Goal: Obtain resource: Obtain resource

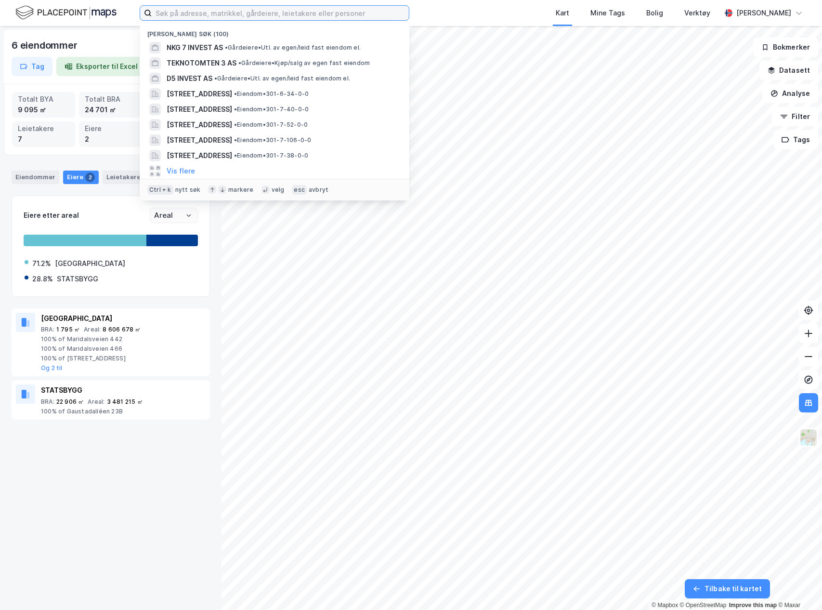
click at [275, 16] on input at bounding box center [280, 13] width 257 height 14
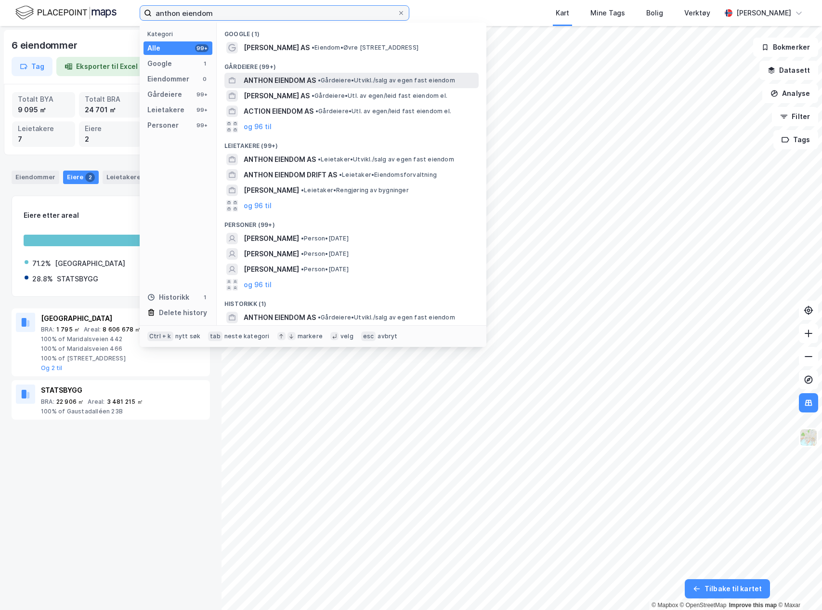
type input "anthon eiendom"
click at [304, 79] on span "ANTHON EIENDOM AS" at bounding box center [280, 81] width 72 height 12
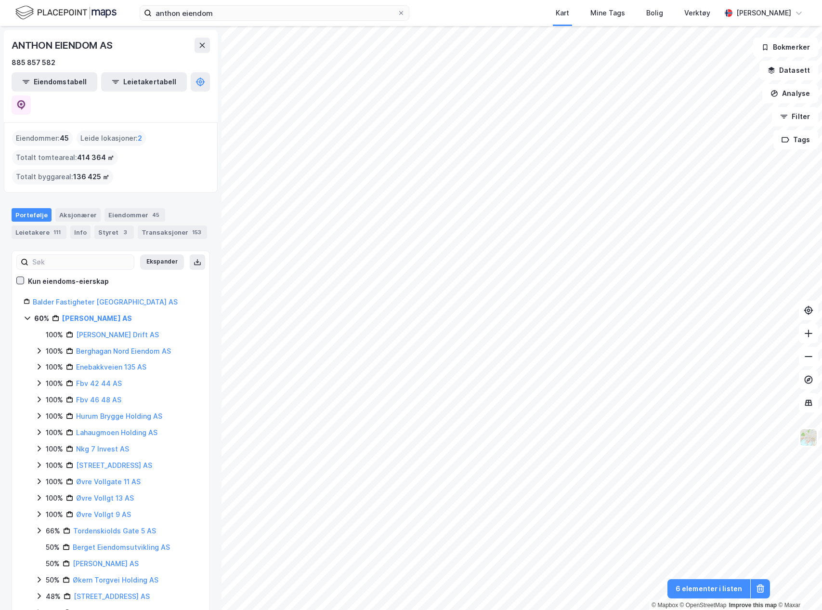
click at [21, 278] on icon at bounding box center [20, 279] width 5 height 3
click at [22, 278] on icon at bounding box center [20, 279] width 5 height 3
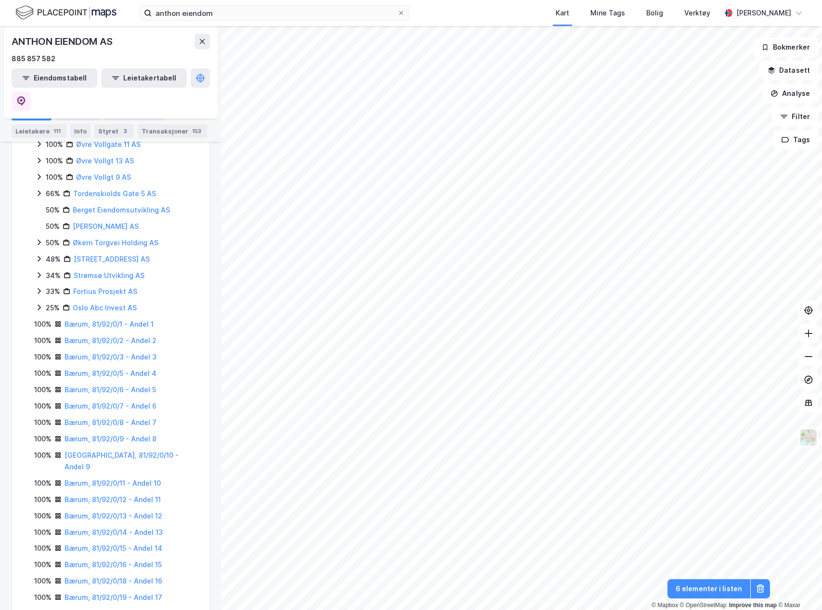
scroll to position [48, 0]
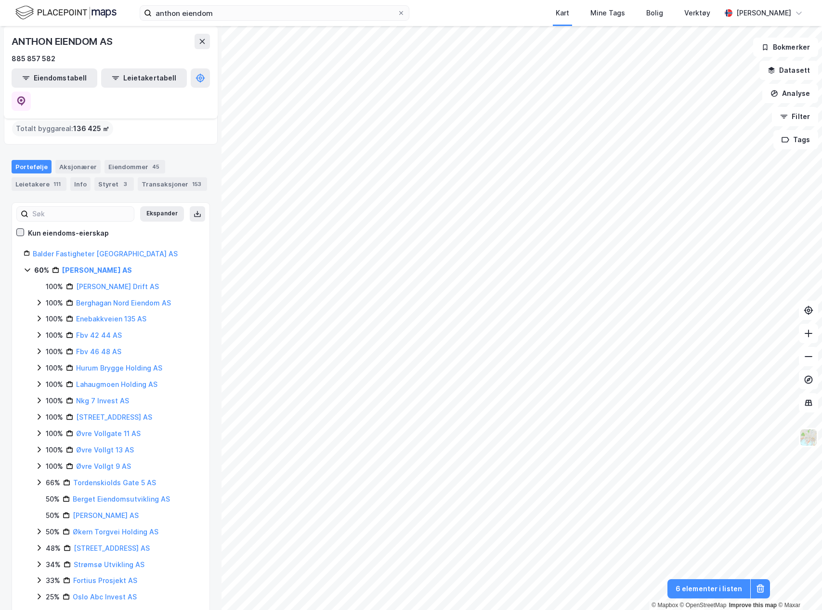
click at [22, 229] on icon at bounding box center [20, 232] width 7 height 7
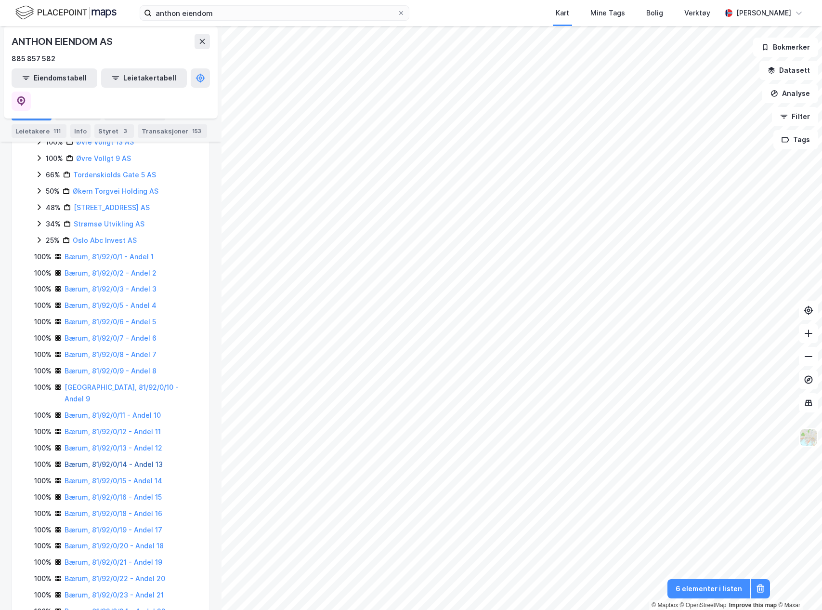
scroll to position [337, 0]
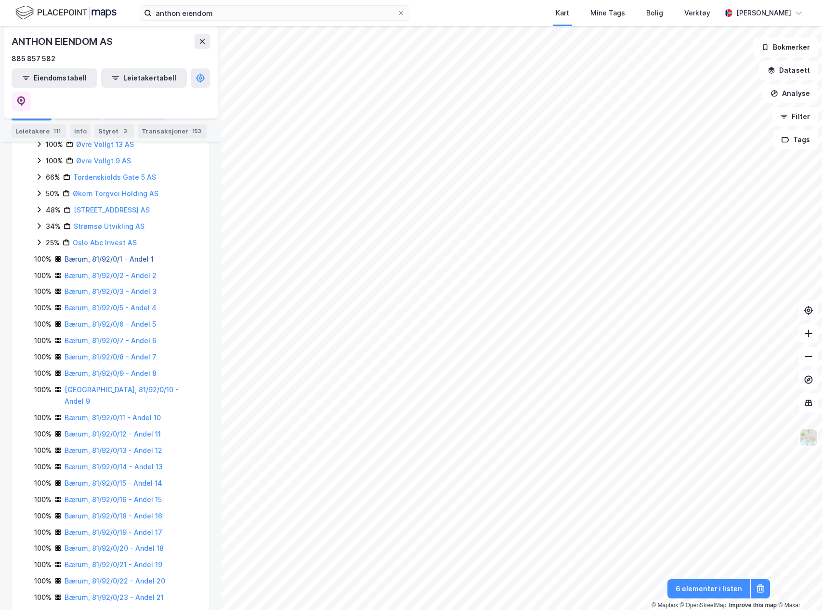
click at [101, 255] on link "Bærum, 81/92/0/1 - Andel 1" at bounding box center [109, 259] width 89 height 8
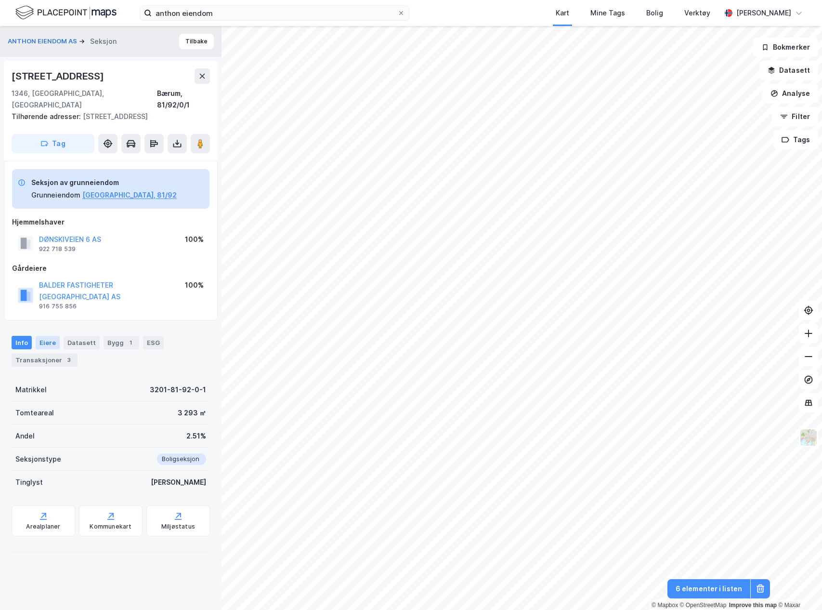
click at [50, 336] on div "Eiere" at bounding box center [48, 342] width 24 height 13
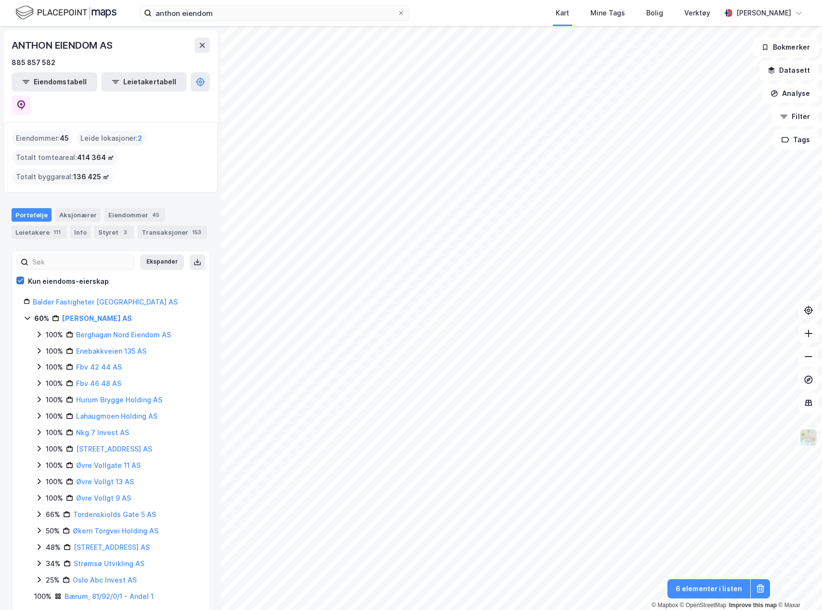
click at [21, 278] on icon at bounding box center [20, 279] width 5 height 3
click at [125, 208] on div "Eiendommer 45" at bounding box center [135, 214] width 61 height 13
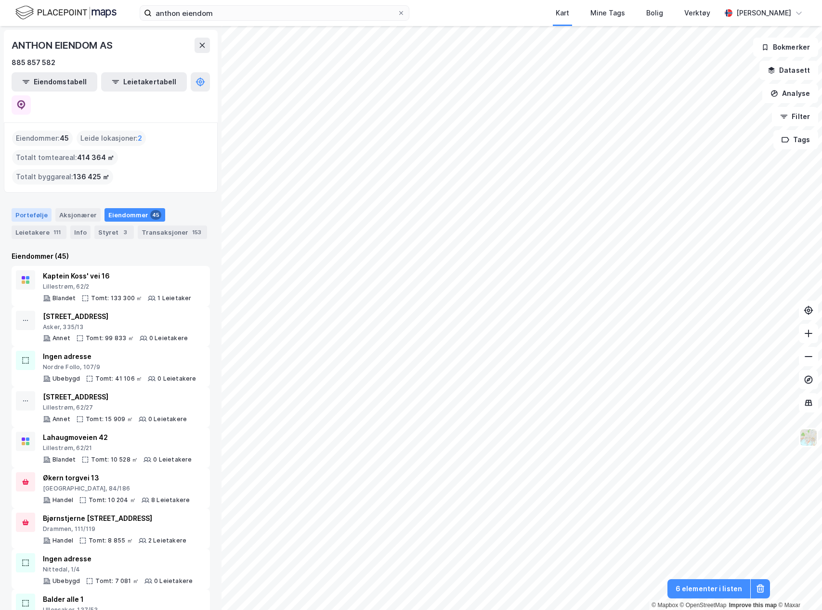
click at [39, 208] on div "Portefølje" at bounding box center [32, 214] width 40 height 13
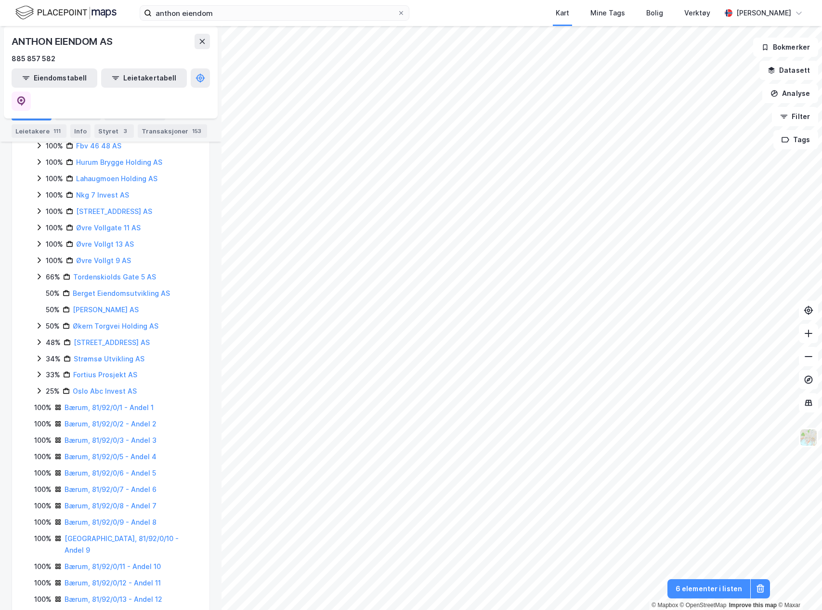
scroll to position [241, 0]
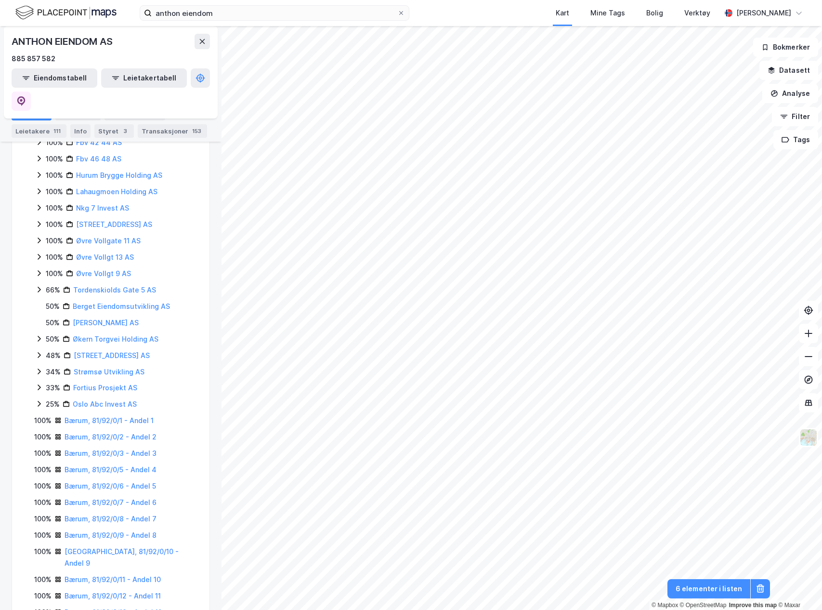
click at [41, 400] on icon at bounding box center [39, 404] width 8 height 8
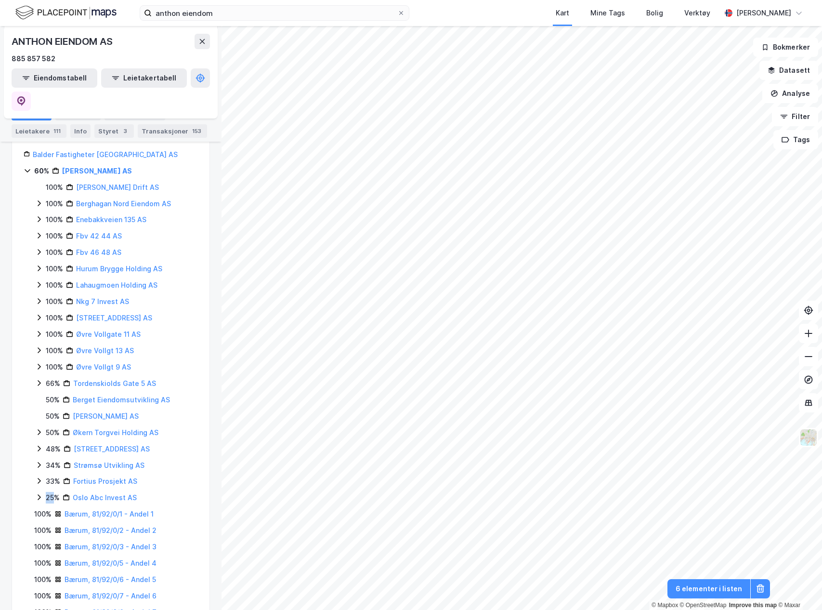
scroll to position [0, 0]
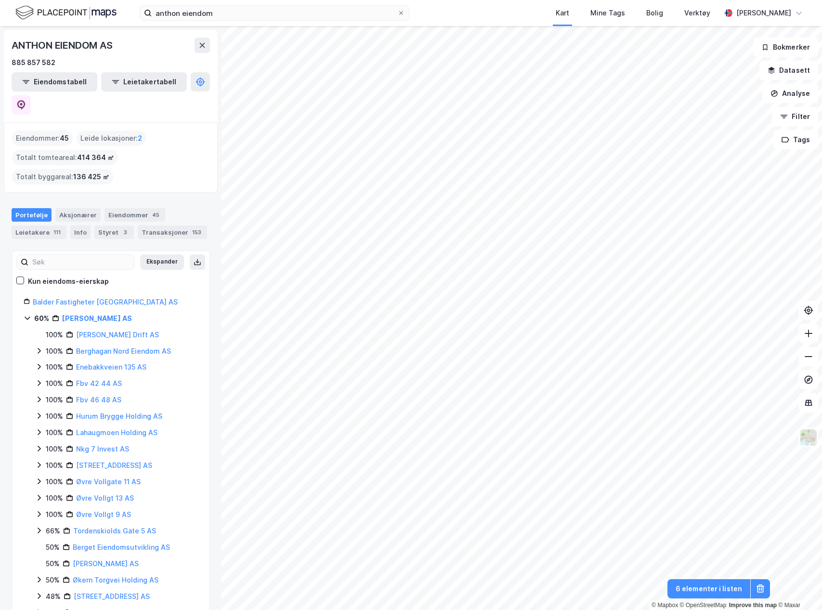
click at [28, 313] on div "60% [PERSON_NAME] AS" at bounding box center [111, 319] width 174 height 12
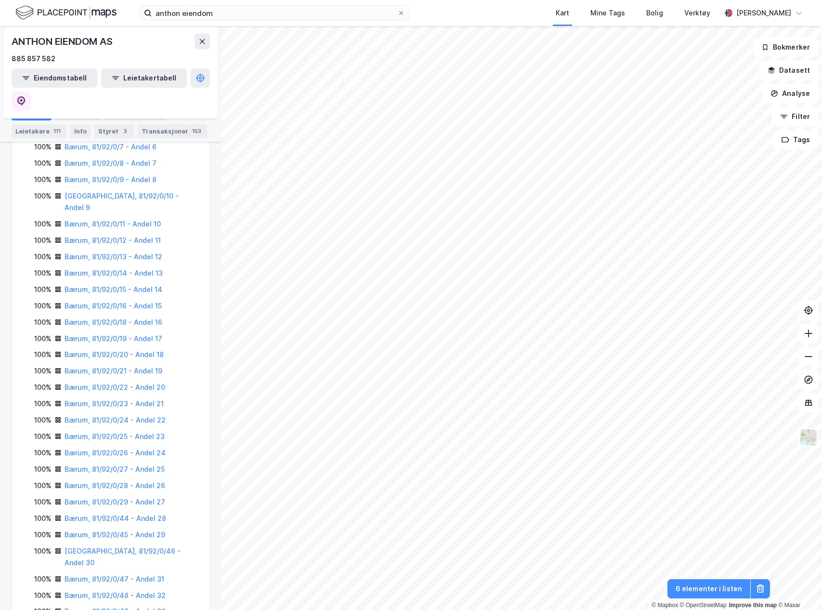
scroll to position [530, 0]
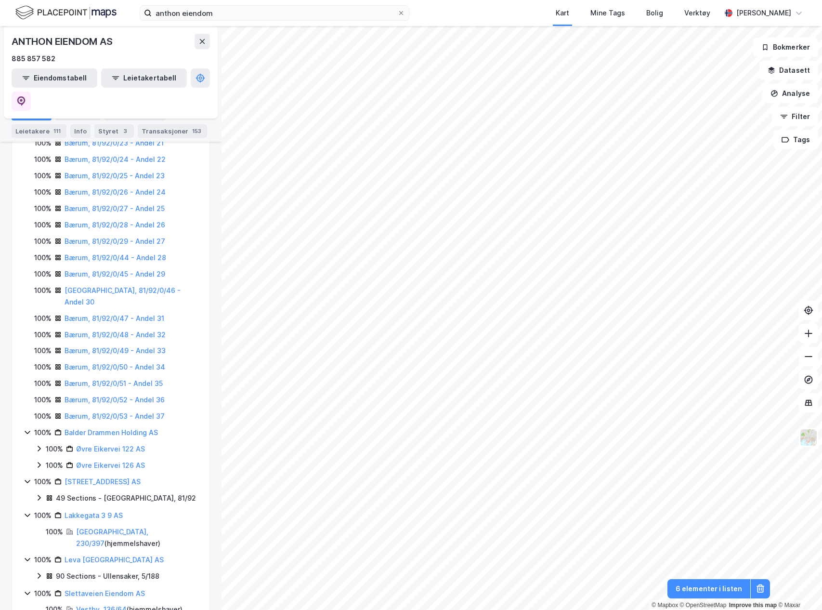
click at [28, 428] on icon at bounding box center [28, 432] width 8 height 8
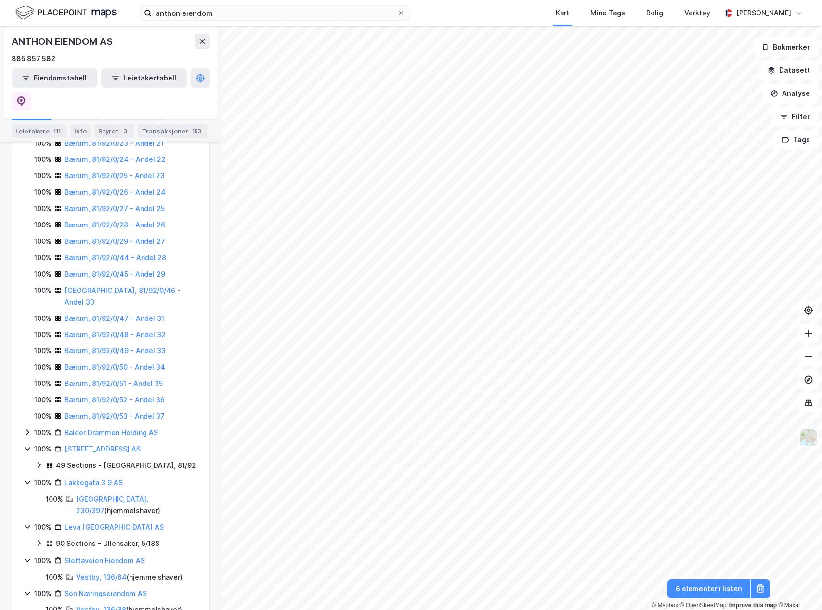
click at [26, 445] on icon at bounding box center [28, 449] width 8 height 8
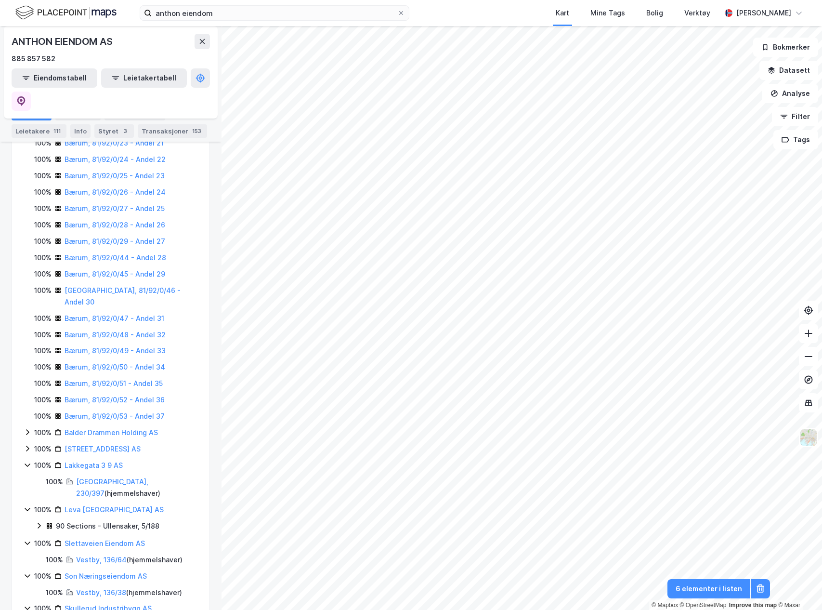
click at [26, 461] on icon at bounding box center [28, 465] width 8 height 8
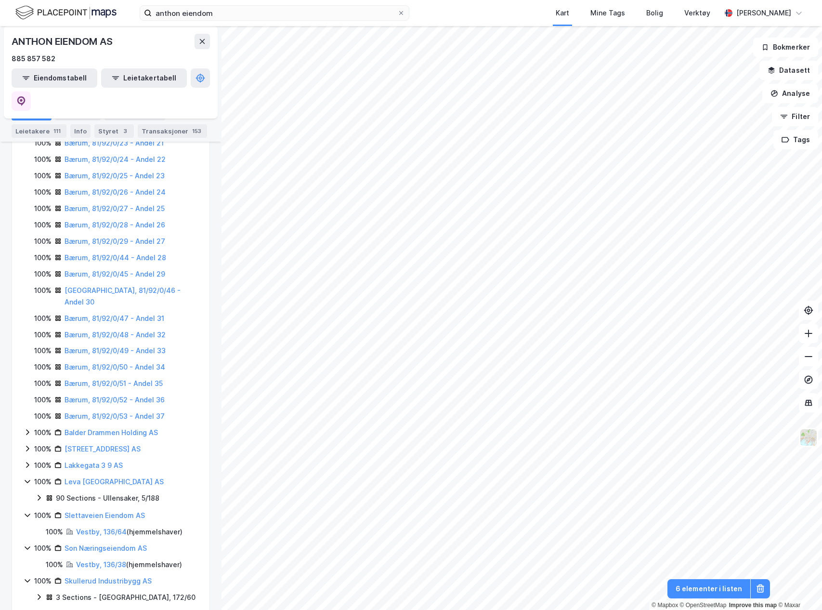
click at [27, 477] on icon at bounding box center [28, 481] width 8 height 8
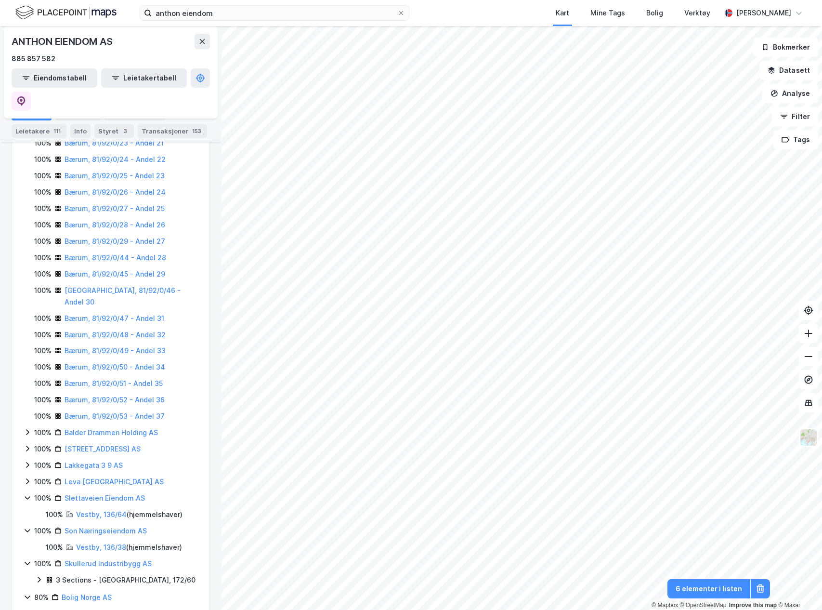
click at [27, 494] on icon at bounding box center [28, 498] width 8 height 8
click at [25, 510] on icon at bounding box center [28, 514] width 8 height 8
click at [26, 477] on div "60% [PERSON_NAME] AS 100% [GEOGRAPHIC_DATA], 81/92/0/1 - Andel 1 100% [GEOGRAPH…" at bounding box center [111, 299] width 174 height 1033
click at [26, 526] on icon at bounding box center [28, 530] width 8 height 8
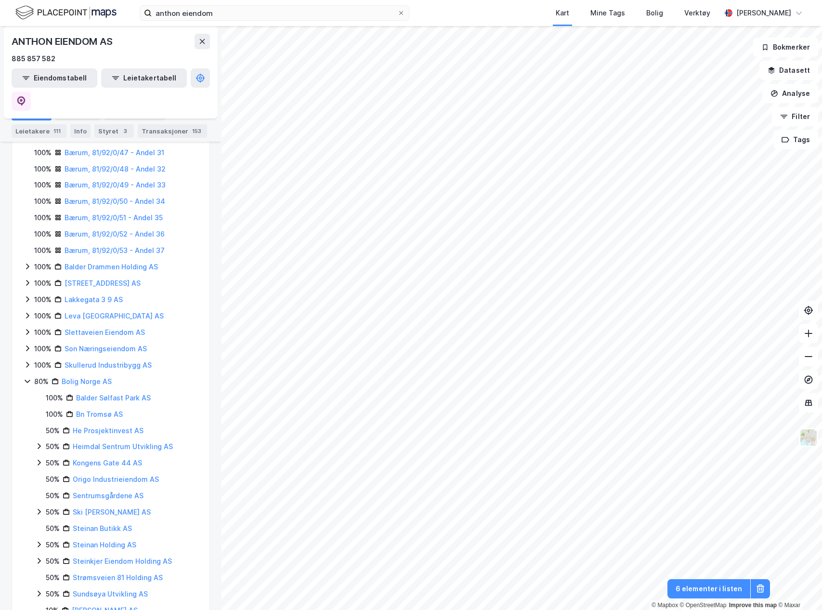
click at [27, 377] on icon at bounding box center [28, 381] width 8 height 8
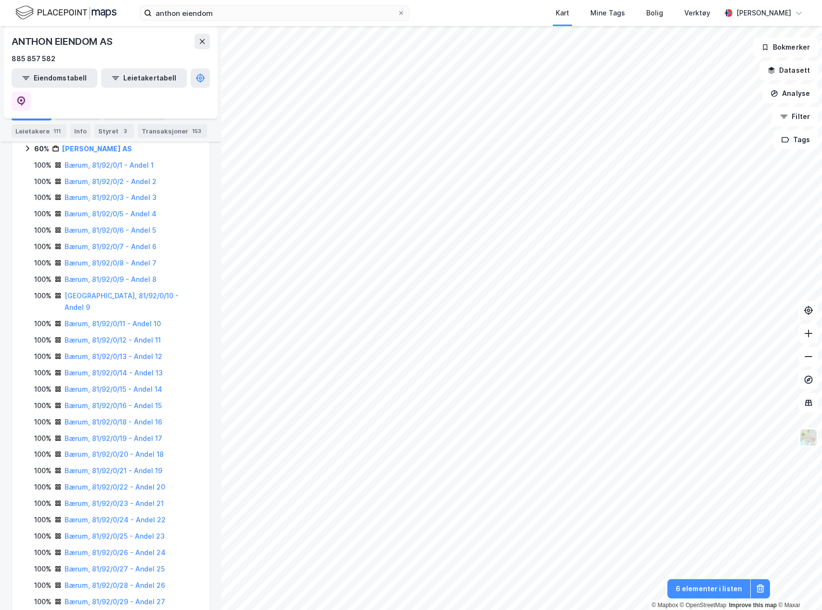
scroll to position [33, 0]
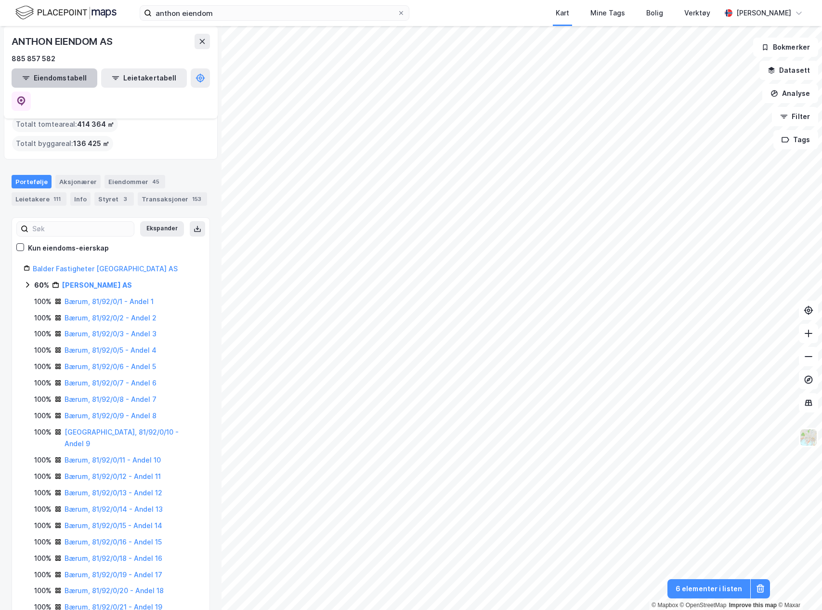
click at [65, 76] on button "Eiendomstabell" at bounding box center [55, 77] width 86 height 19
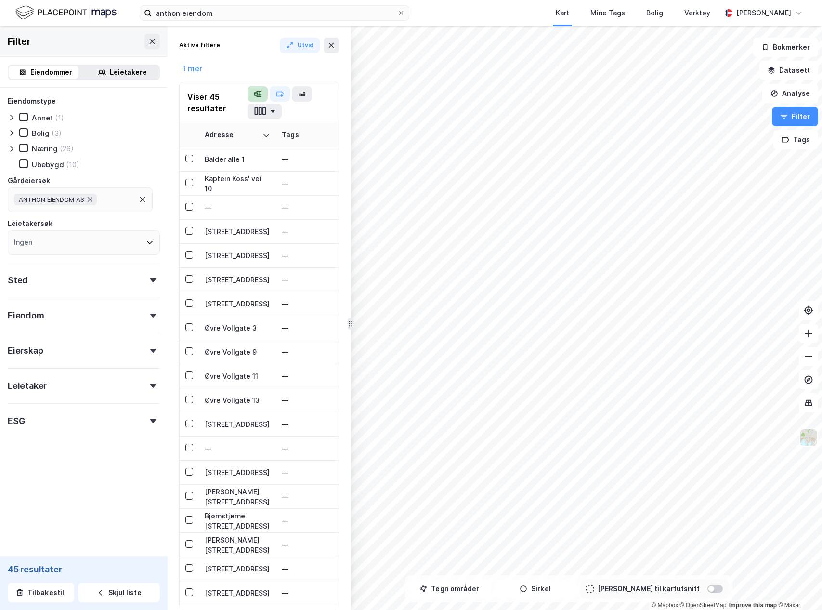
click at [254, 92] on icon "button" at bounding box center [258, 94] width 8 height 8
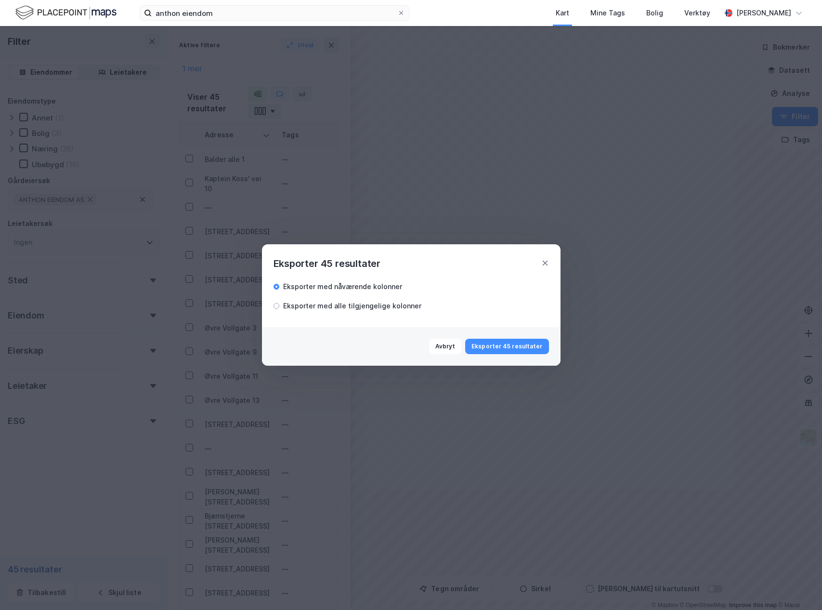
click at [353, 306] on div "Eksporter med alle tilgjengelige kolonner" at bounding box center [352, 306] width 138 height 12
click at [503, 343] on button "Eksporter 45 resultater" at bounding box center [506, 346] width 83 height 15
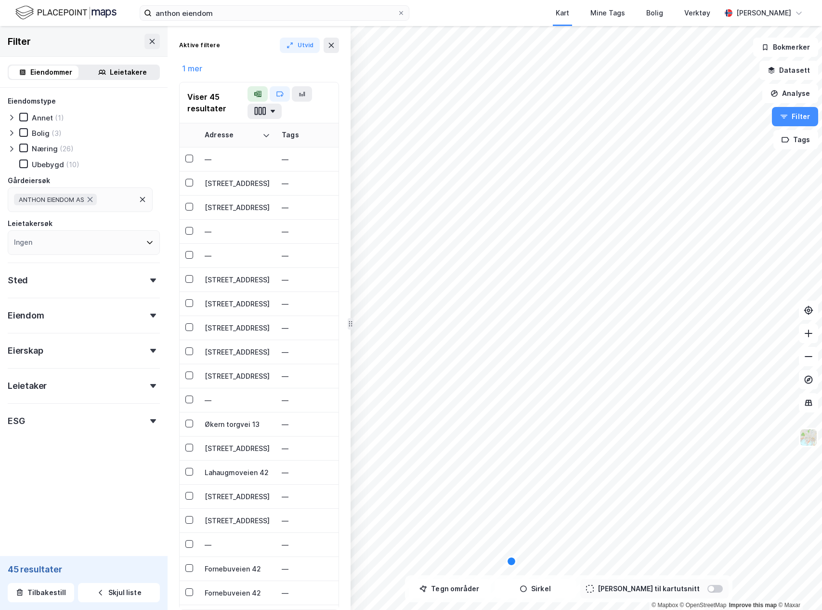
scroll to position [629, 0]
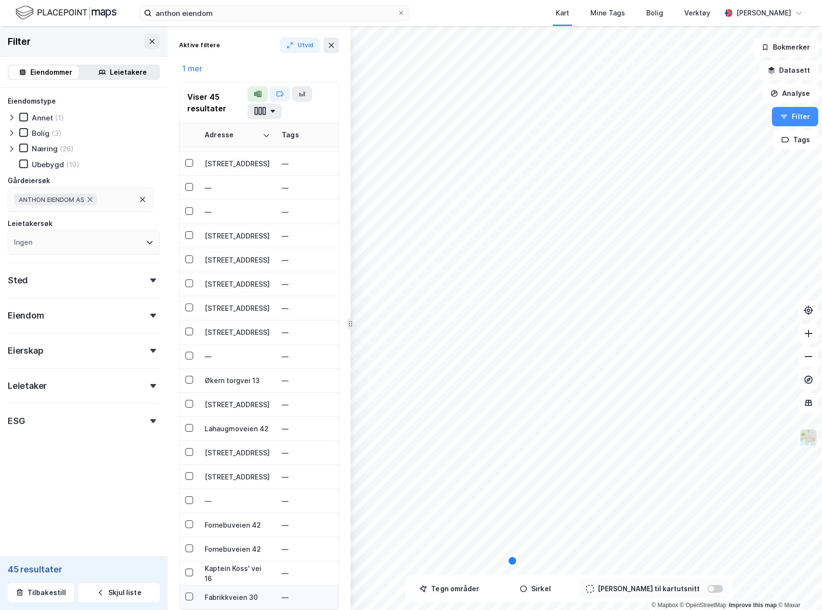
click at [229, 592] on div "Fabrikkveien 30" at bounding box center [237, 597] width 65 height 10
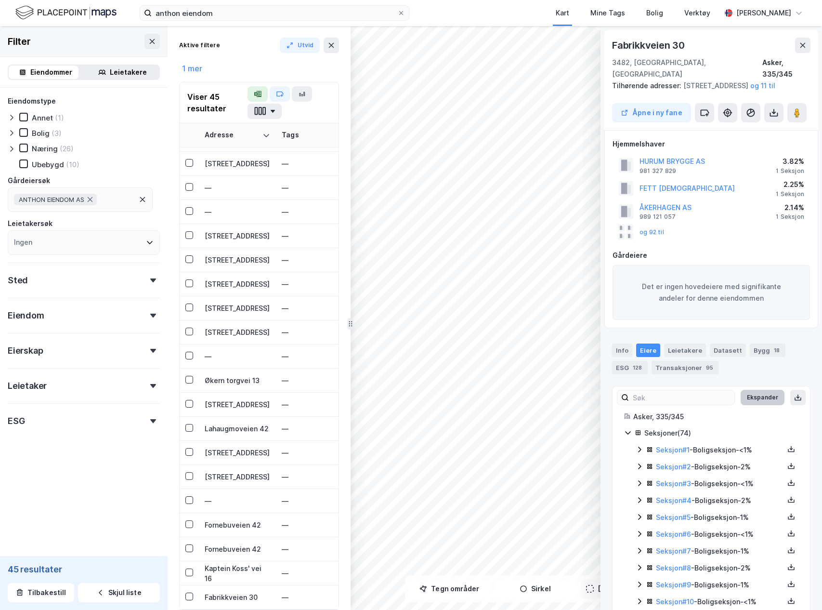
click at [752, 400] on button "Ekspander" at bounding box center [763, 397] width 44 height 15
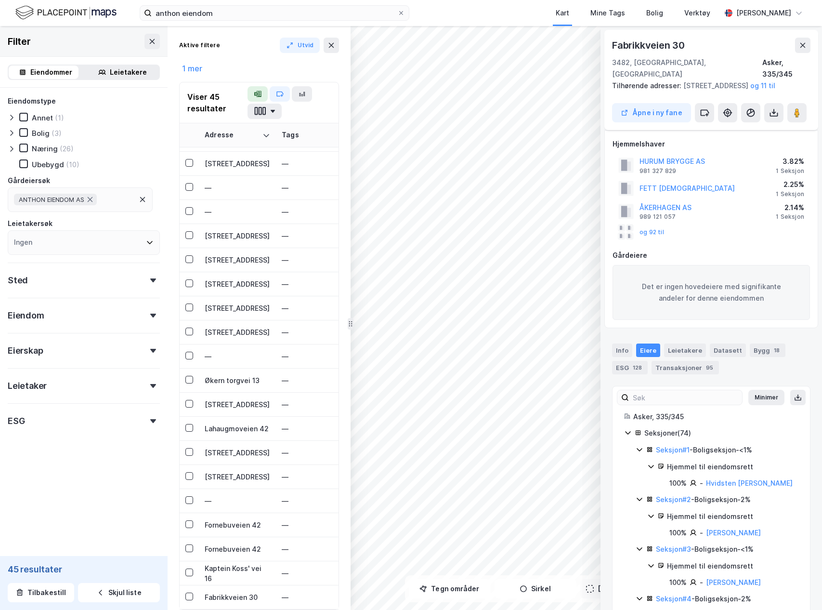
scroll to position [193, 0]
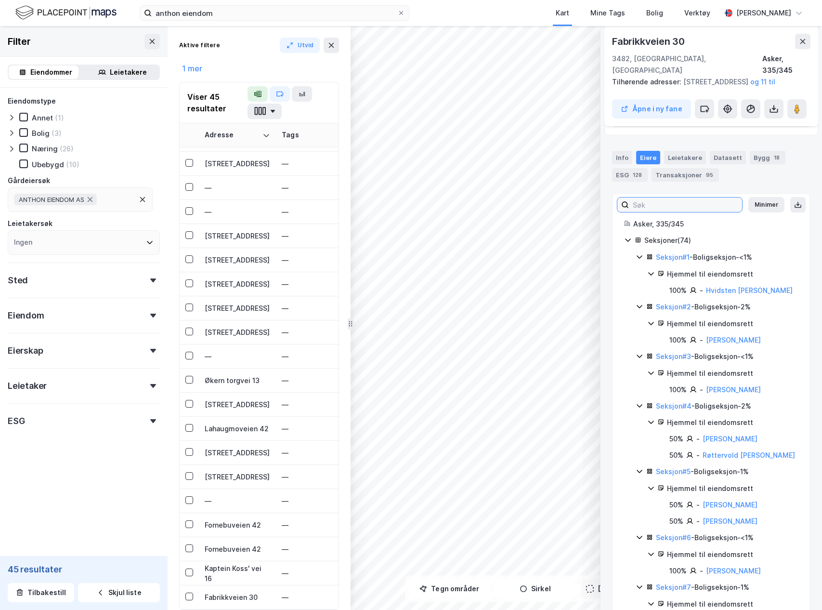
click at [659, 203] on input at bounding box center [685, 204] width 113 height 14
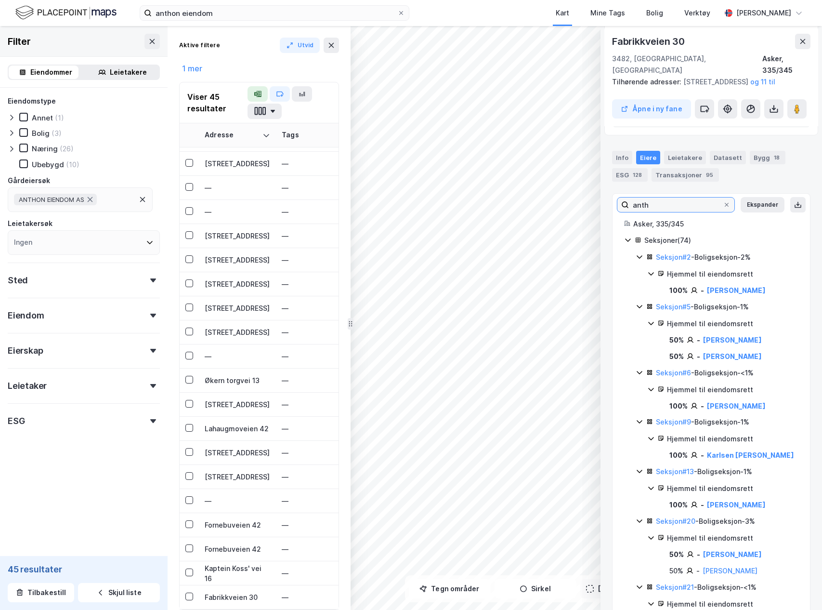
scroll to position [0, 0]
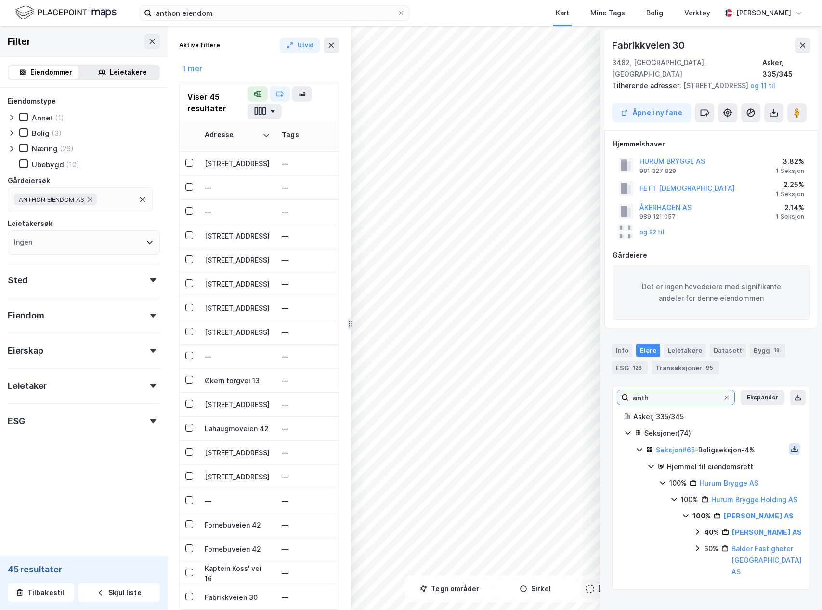
type input "anth"
click at [791, 448] on icon at bounding box center [795, 449] width 8 height 8
click at [742, 411] on div "Grunnbok" at bounding box center [741, 419] width 85 height 23
